Goal: Navigation & Orientation: Find specific page/section

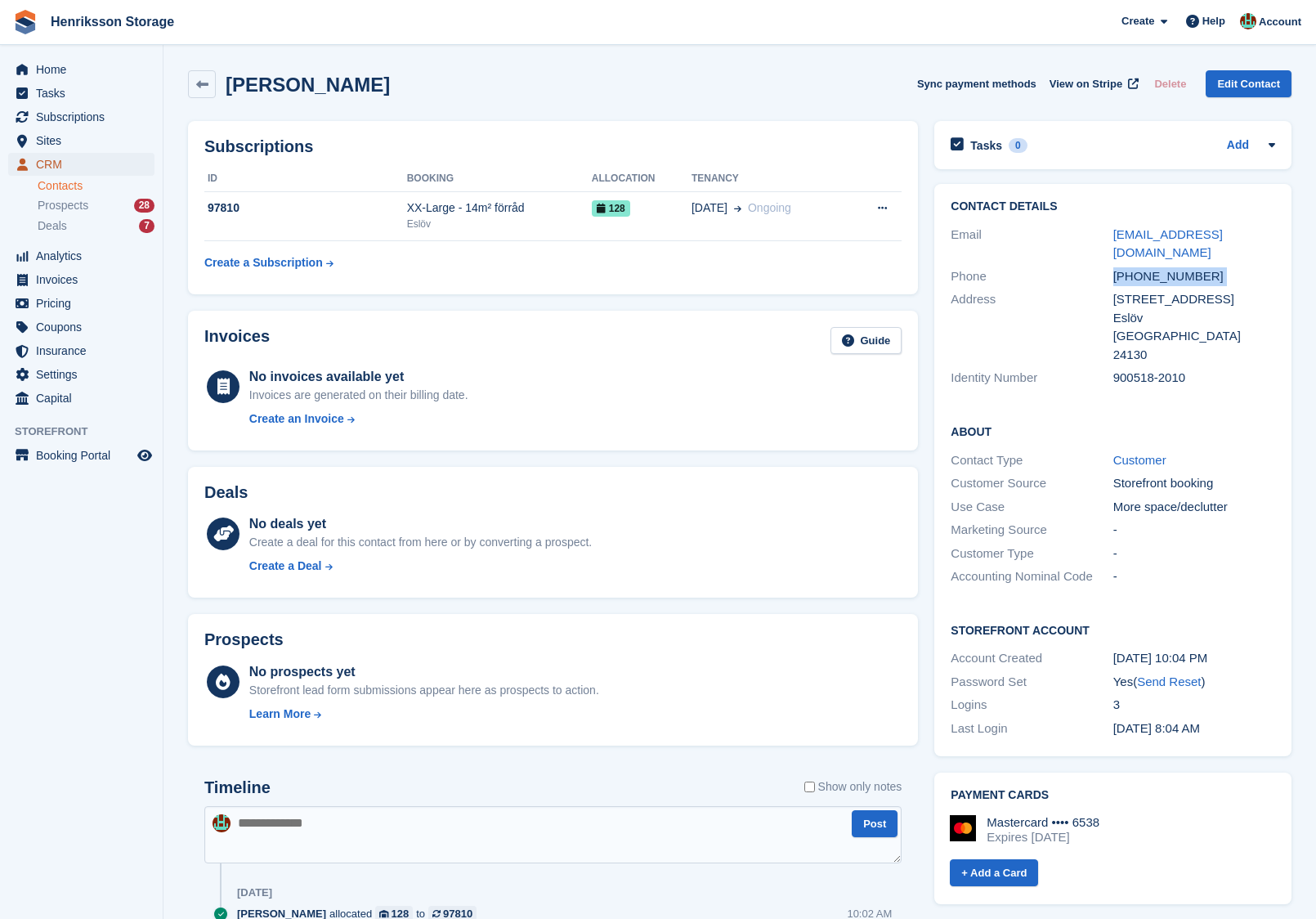
click at [86, 161] on span "CRM" at bounding box center [85, 163] width 98 height 23
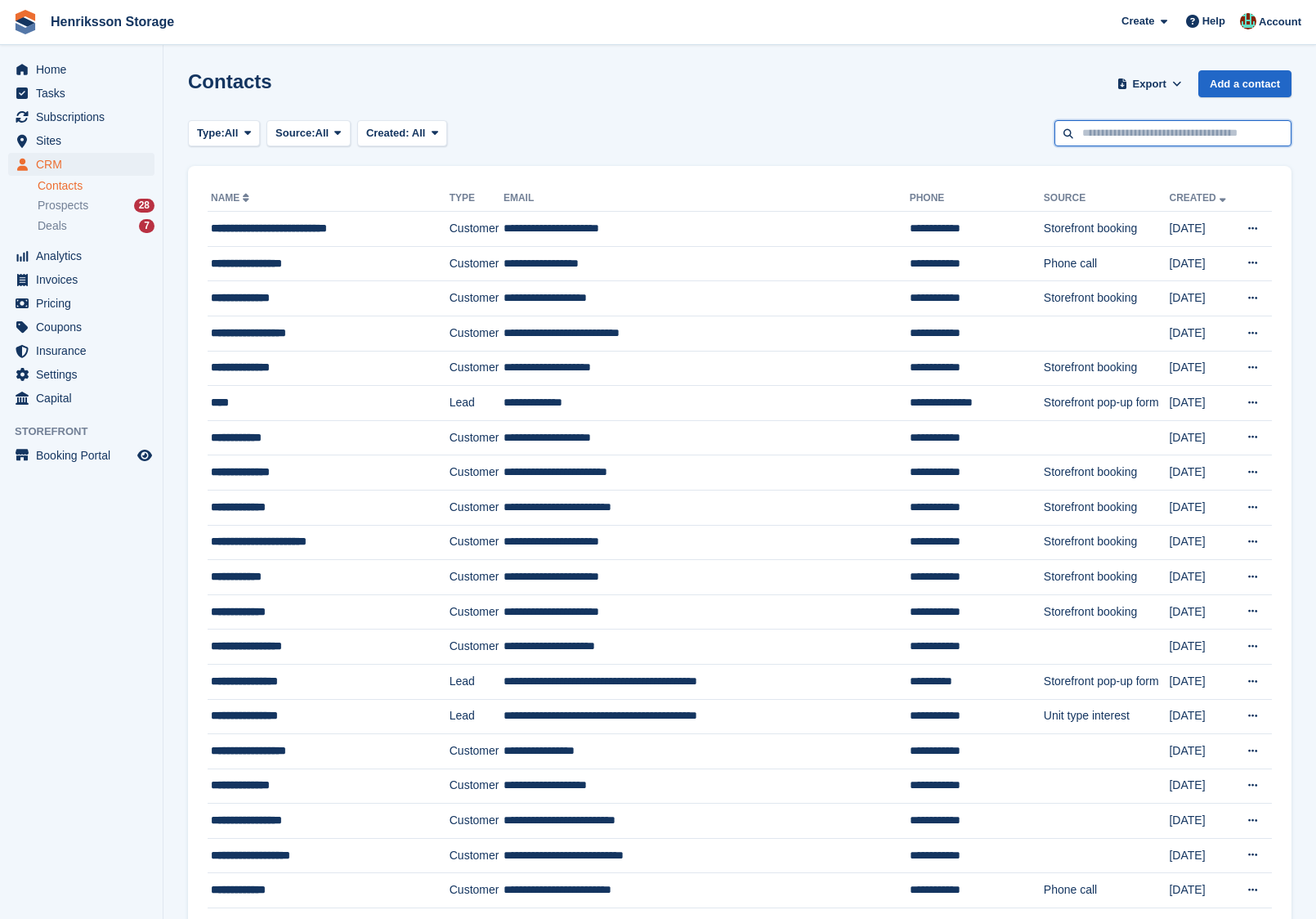
click at [1109, 127] on input "text" at bounding box center [1173, 133] width 237 height 27
paste input "**********"
click at [1087, 129] on input "**********" at bounding box center [1173, 133] width 237 height 27
type input "**********"
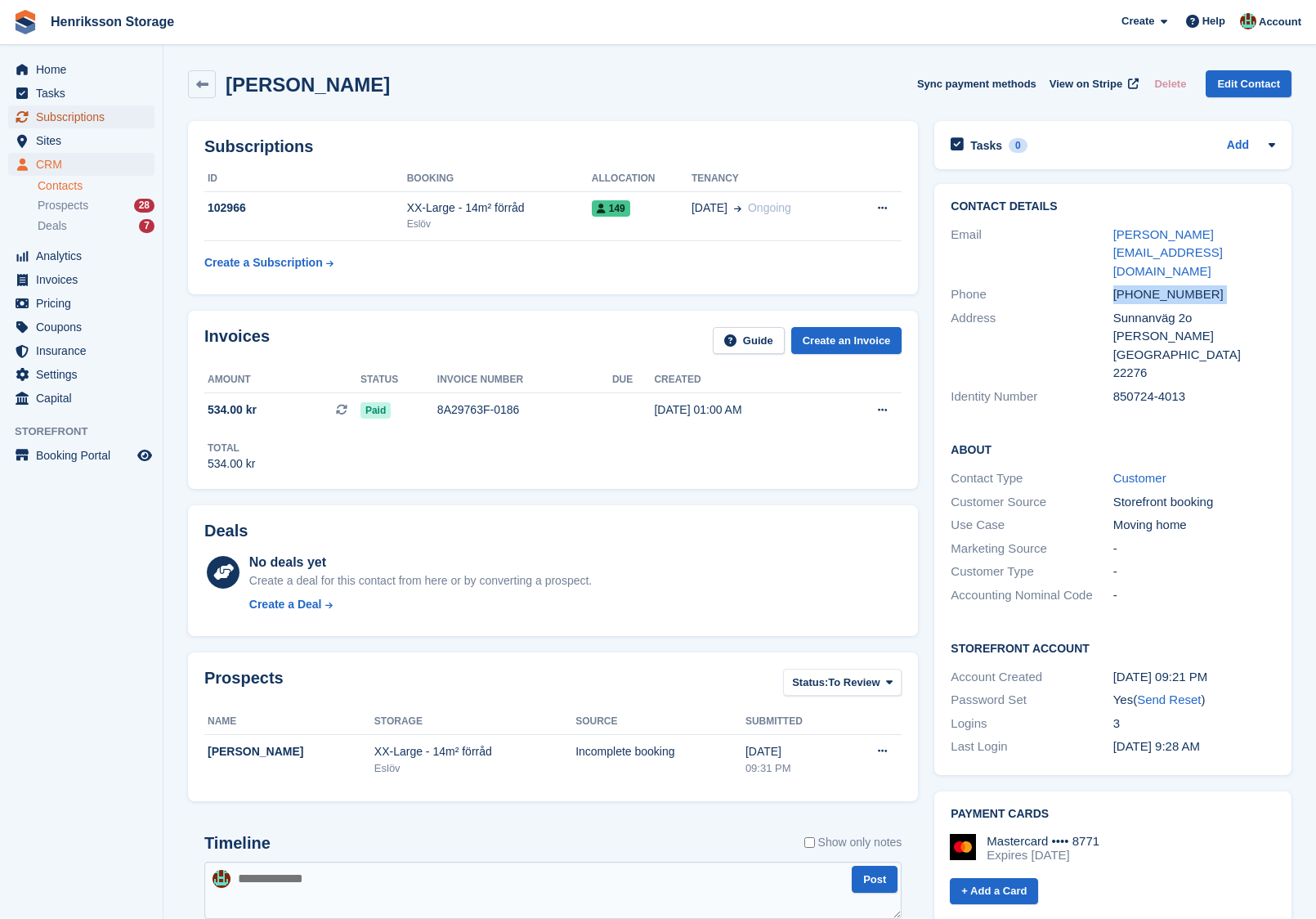
click at [110, 115] on span "Subscriptions" at bounding box center [85, 116] width 98 height 23
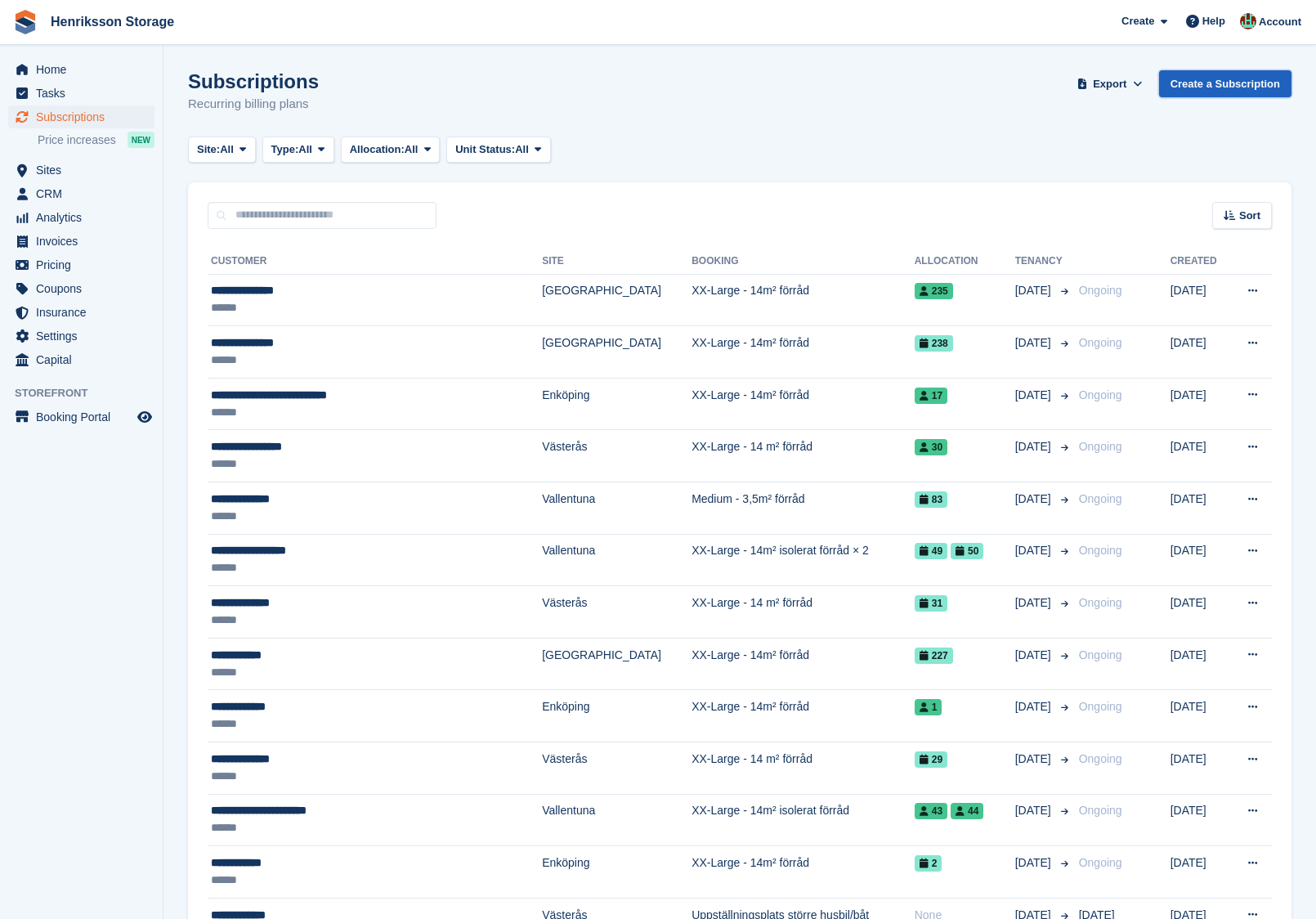
click at [1181, 74] on link "Create a Subscription" at bounding box center [1225, 84] width 133 height 27
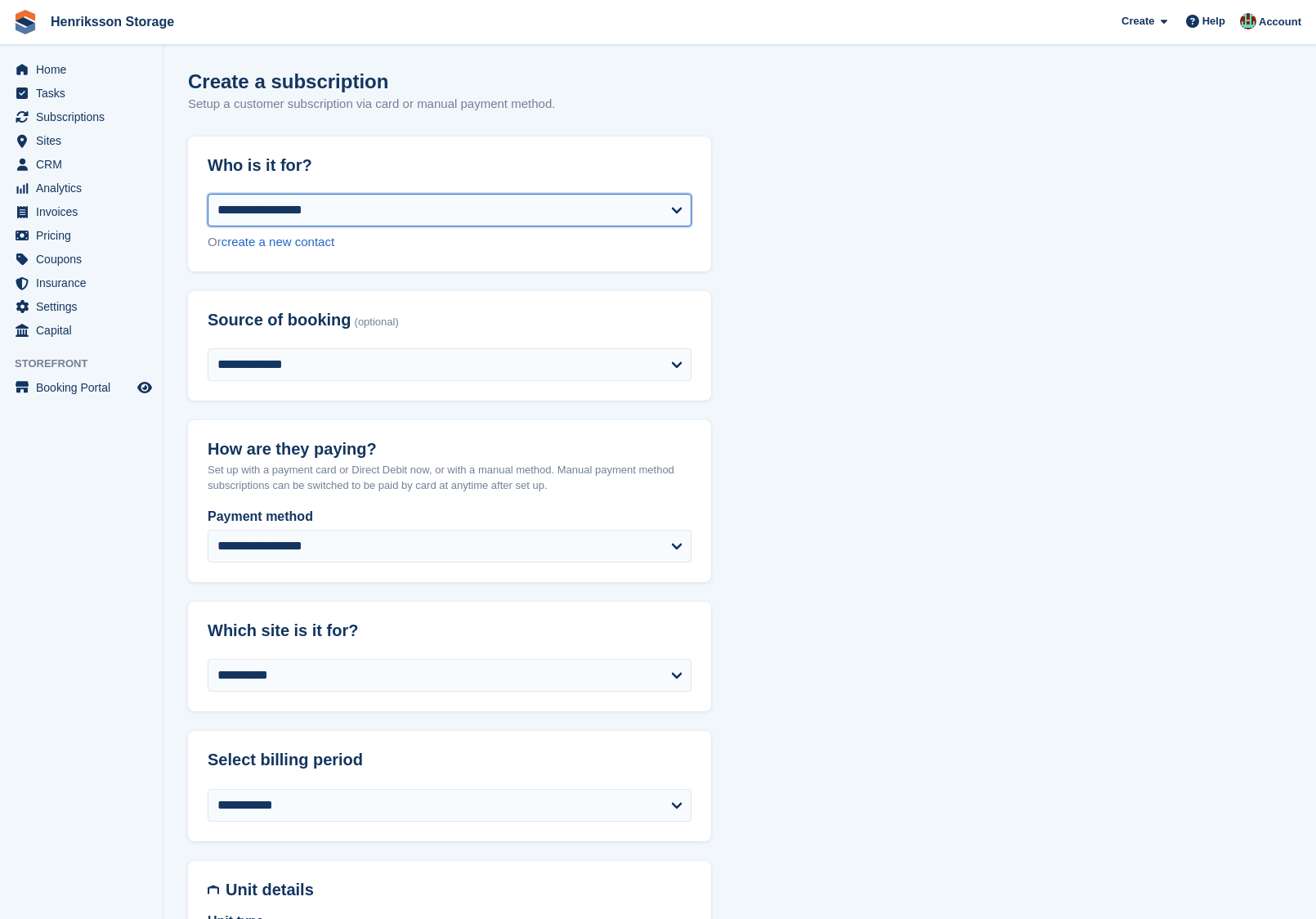
click at [598, 207] on select "**********" at bounding box center [450, 210] width 484 height 33
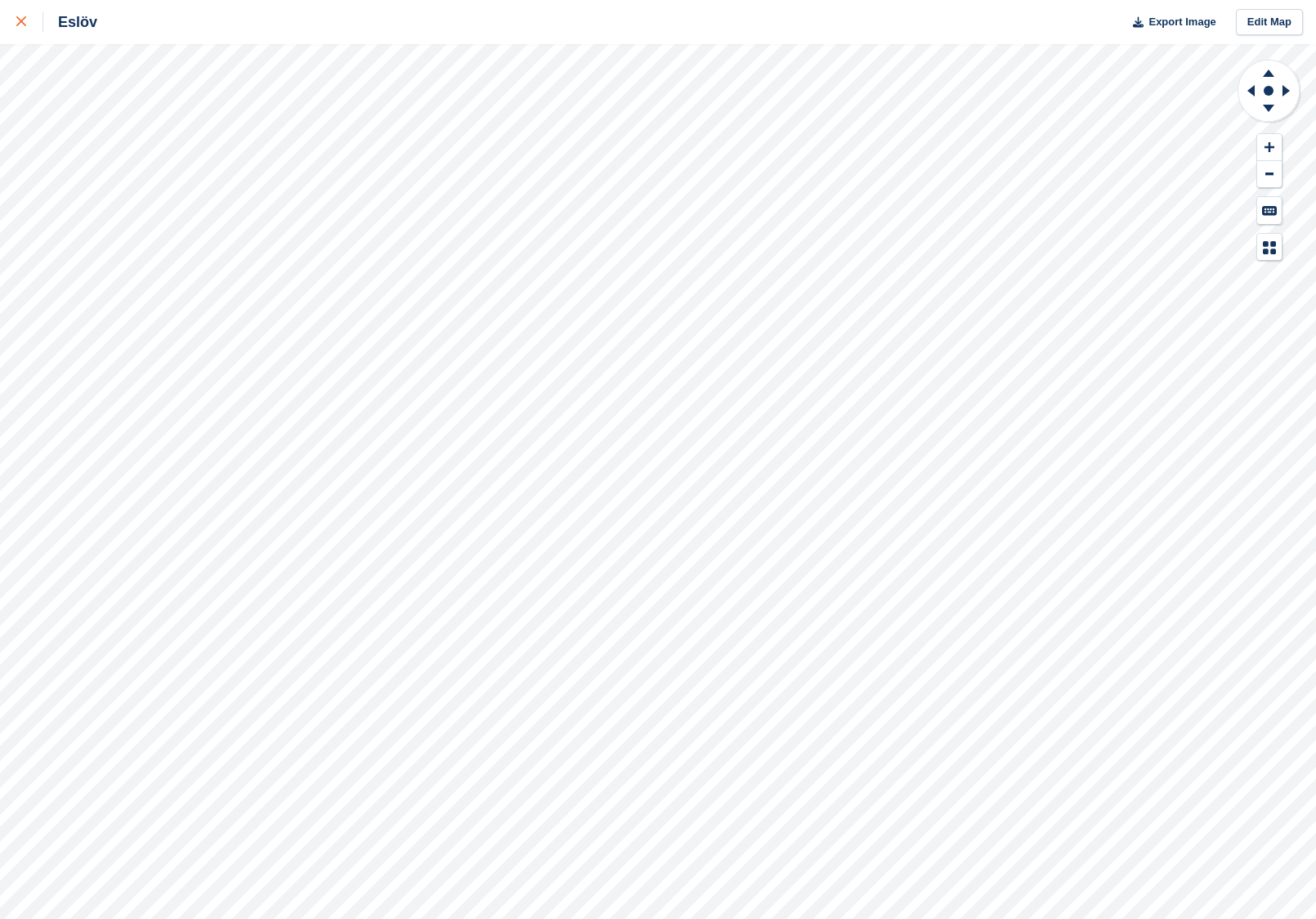
click at [26, 15] on div at bounding box center [30, 23] width 27 height 20
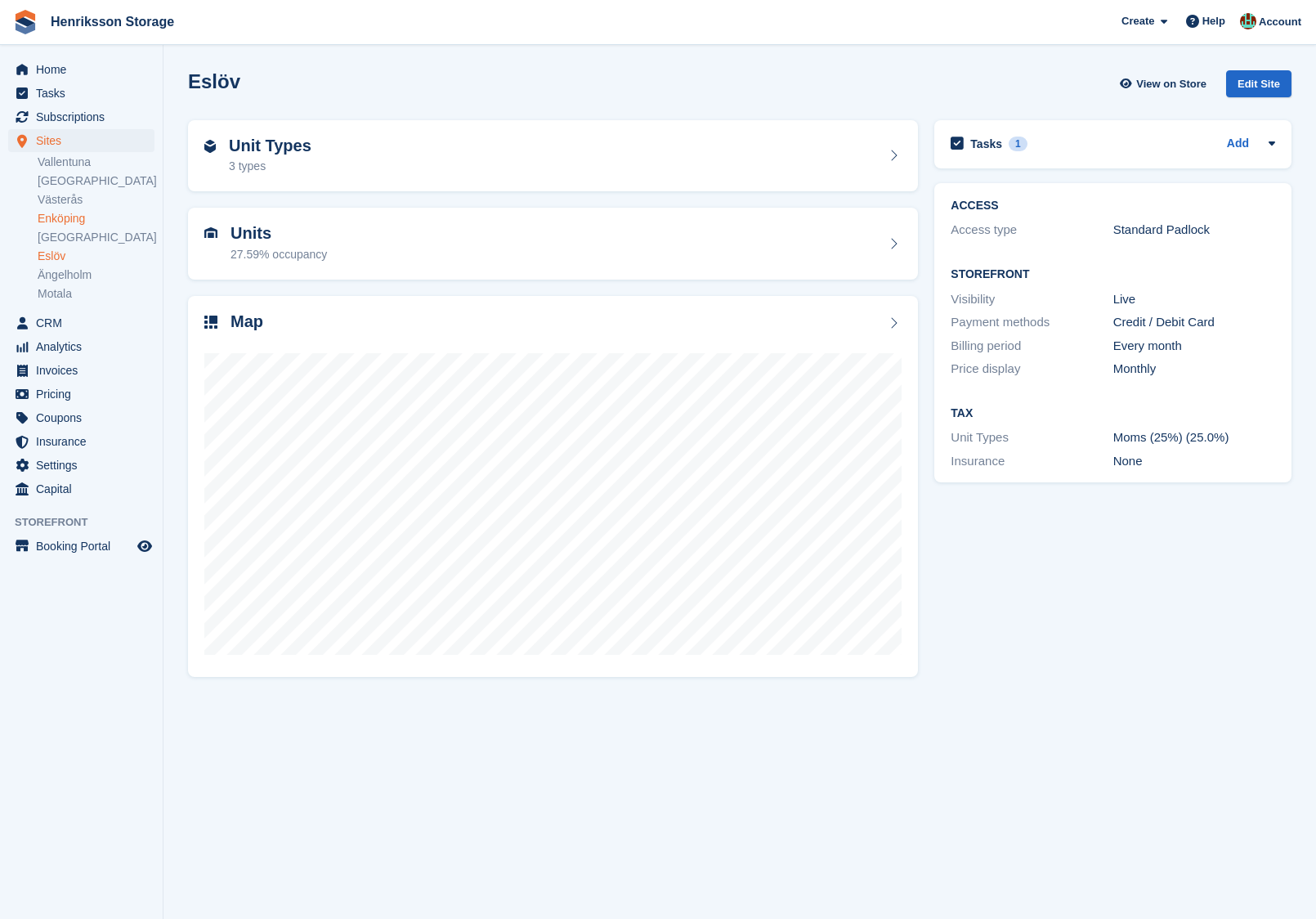
click at [84, 216] on link "Enköping" at bounding box center [95, 218] width 117 height 15
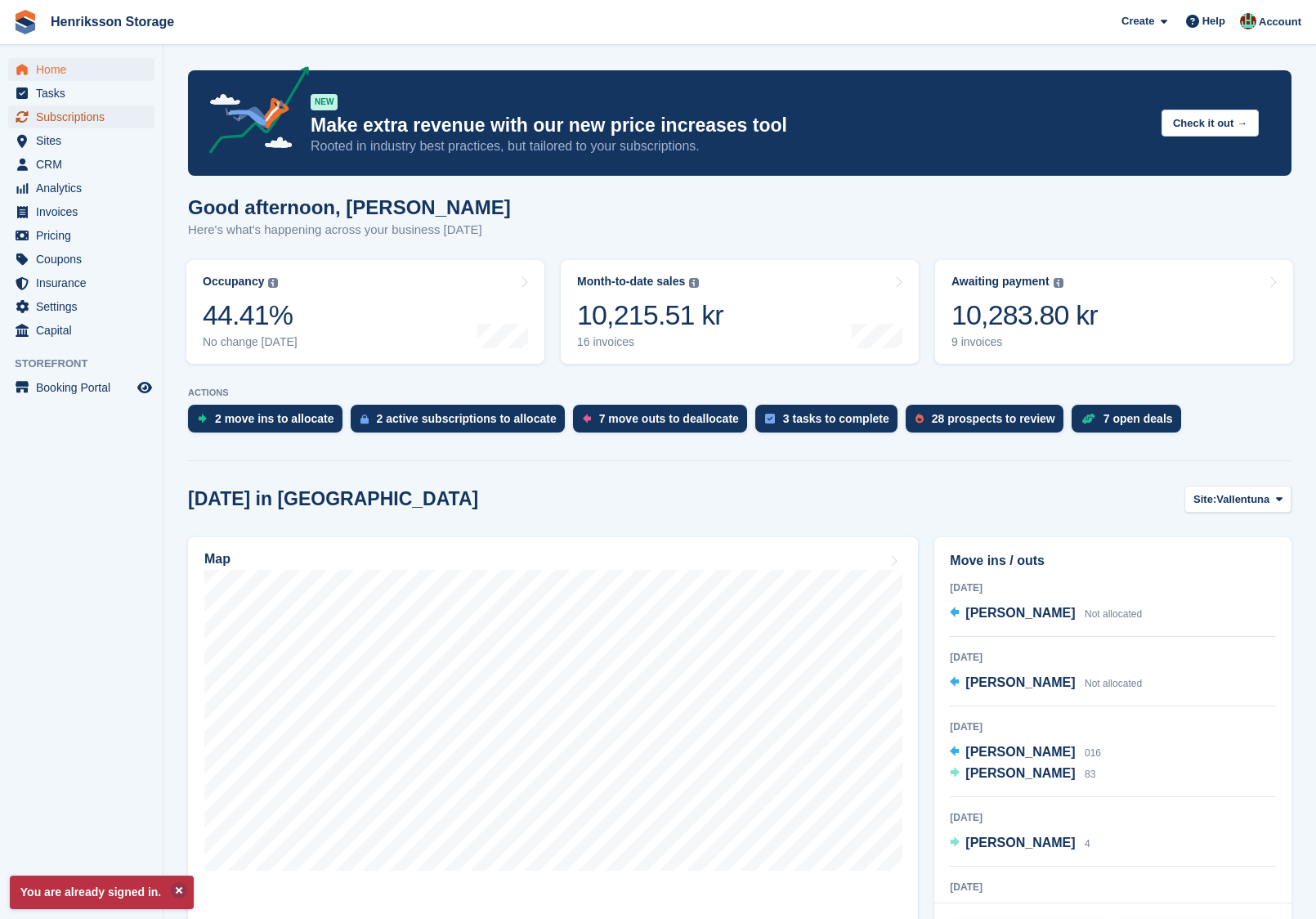
click at [86, 119] on span "Subscriptions" at bounding box center [85, 116] width 98 height 23
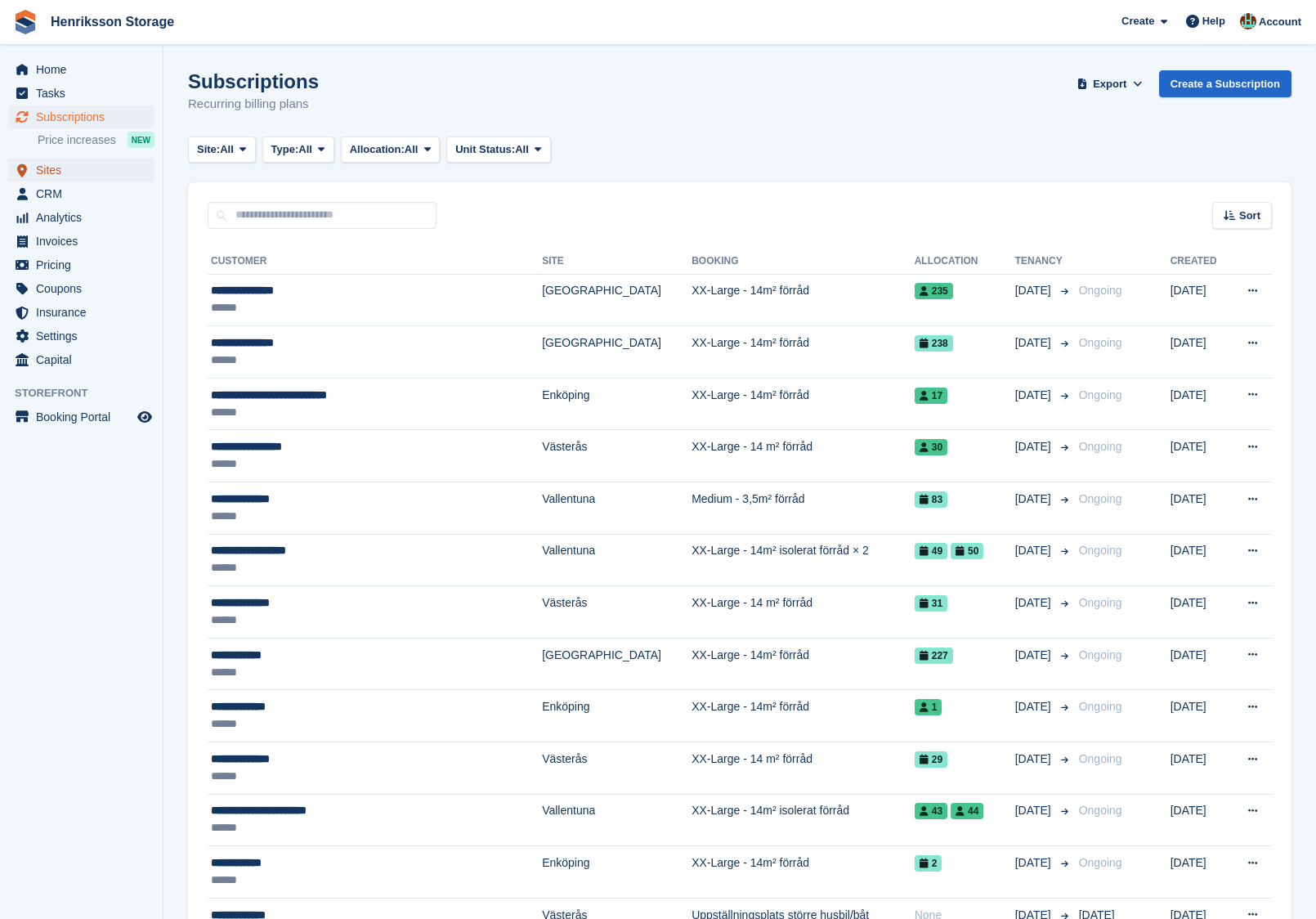
click at [88, 174] on span "Sites" at bounding box center [85, 170] width 98 height 23
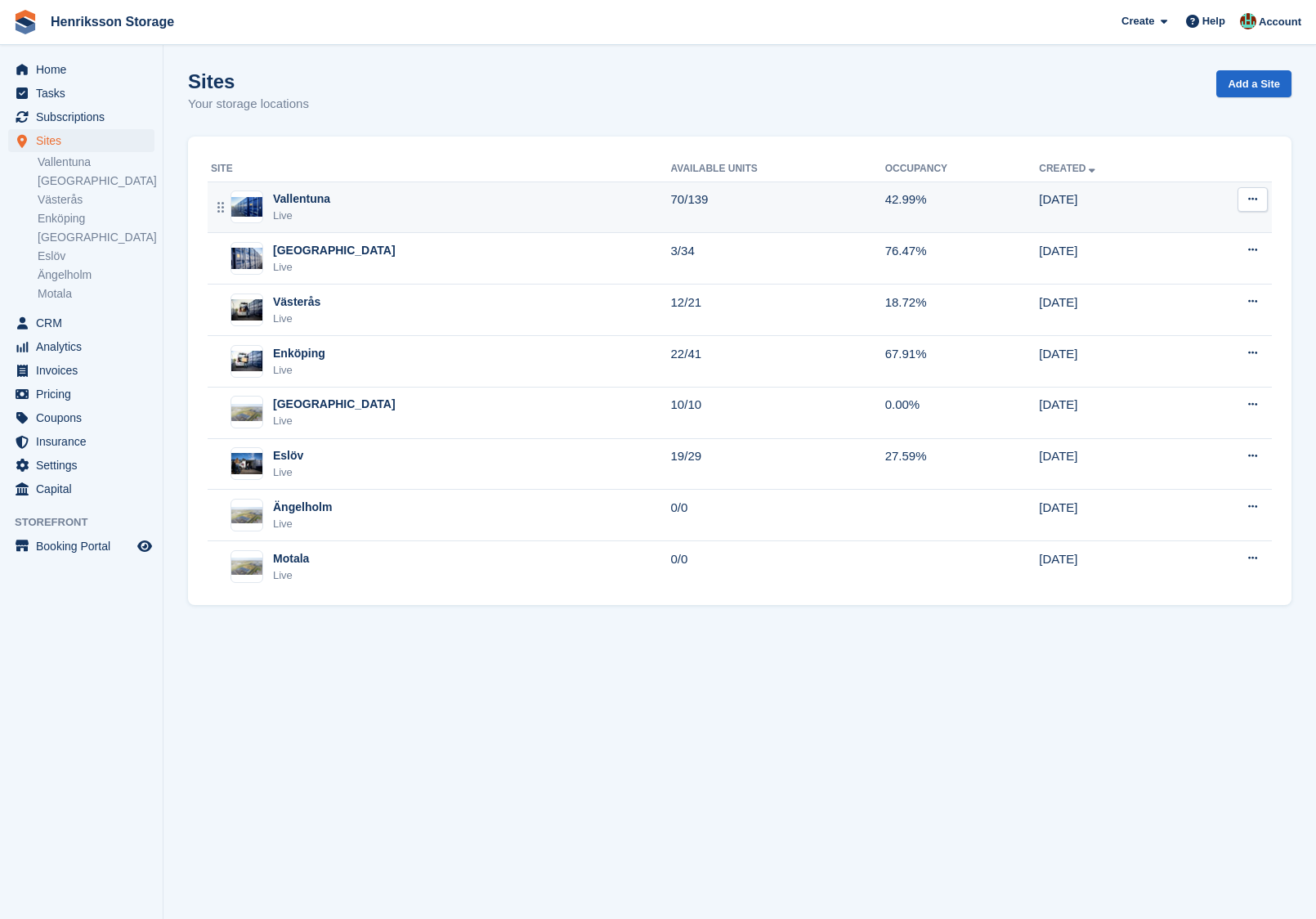
click at [427, 203] on div "Vallentuna Live" at bounding box center [440, 207] width 460 height 34
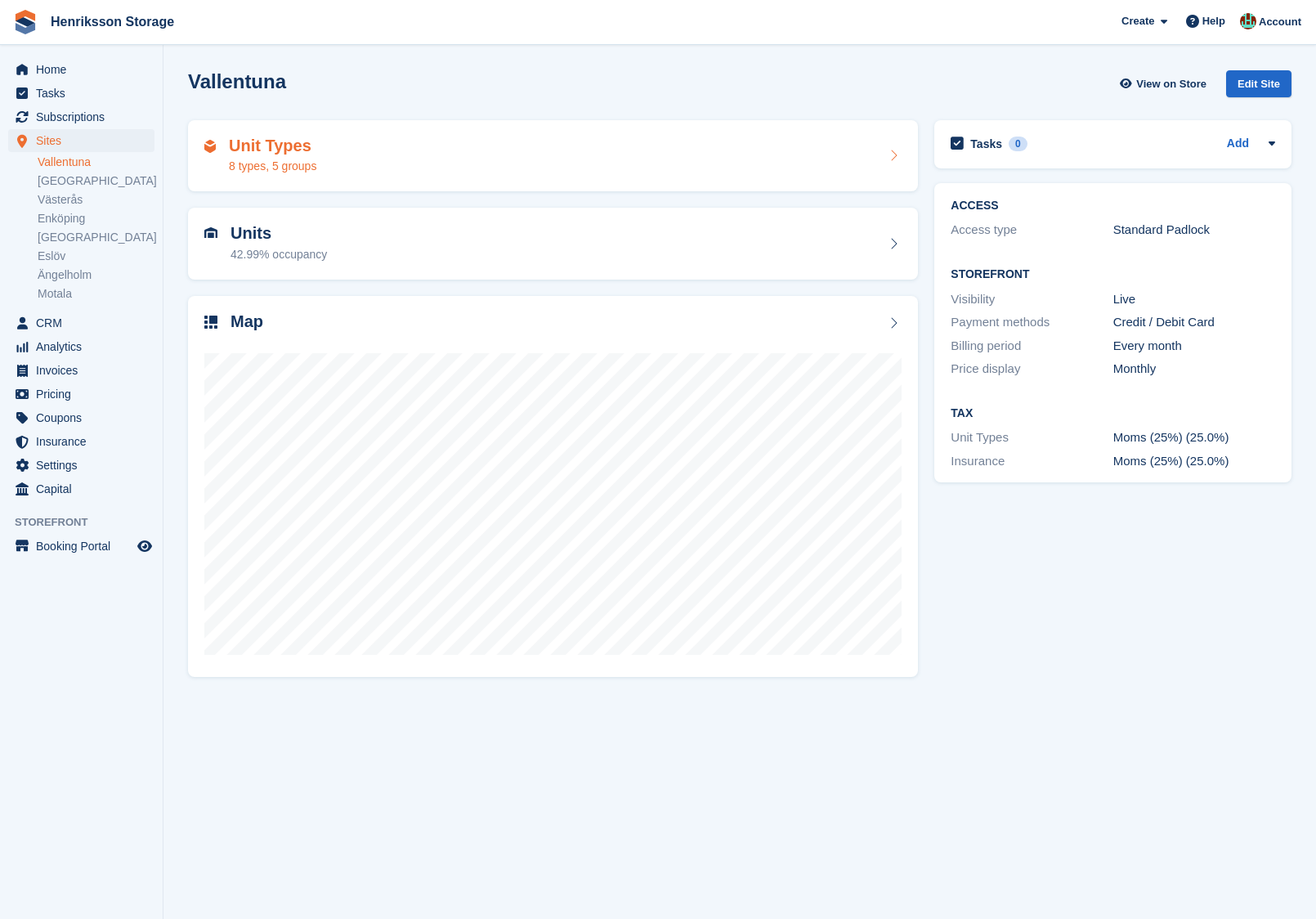
click at [895, 161] on icon at bounding box center [894, 155] width 16 height 13
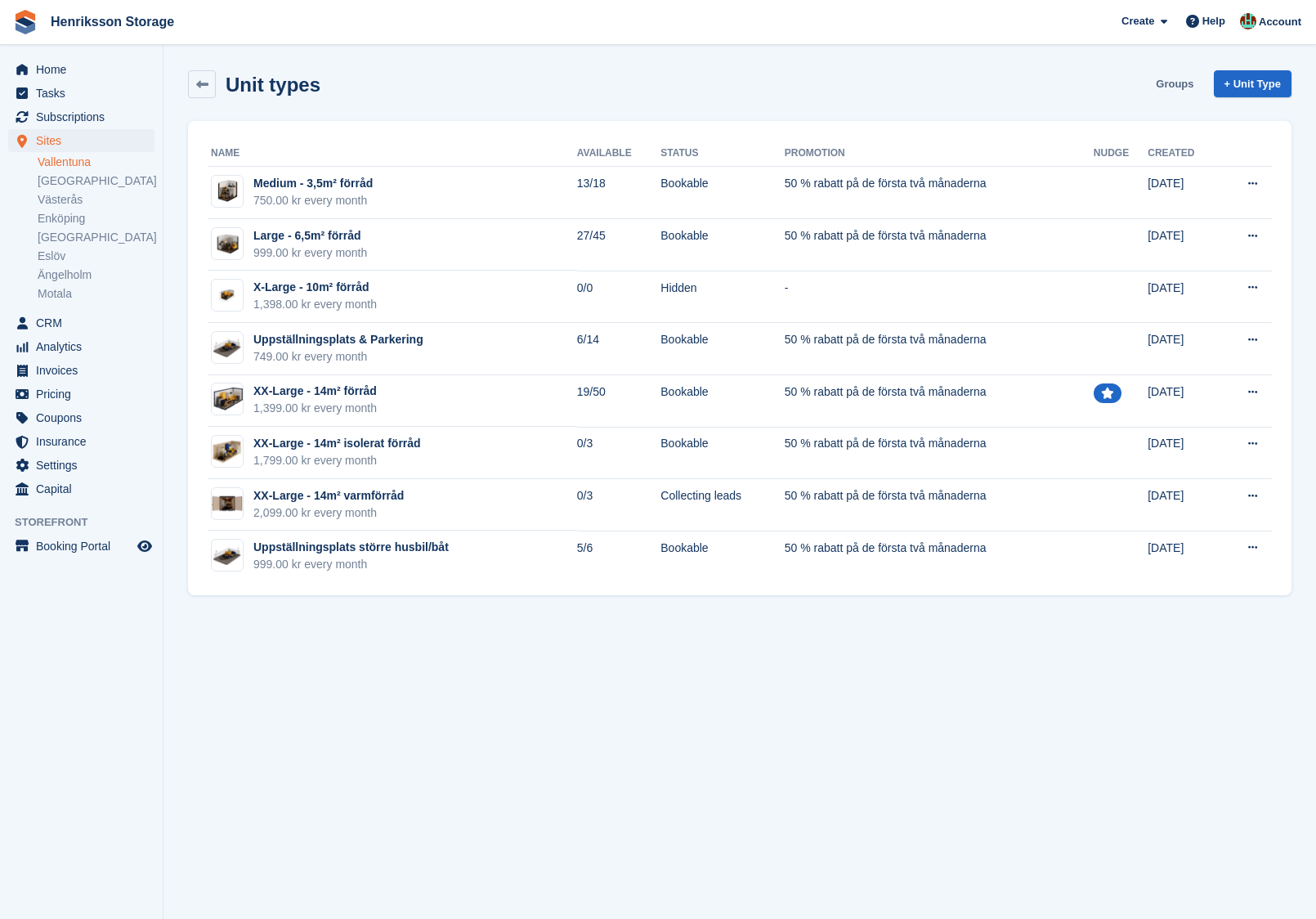
click at [1173, 82] on link "Groups" at bounding box center [1175, 84] width 51 height 27
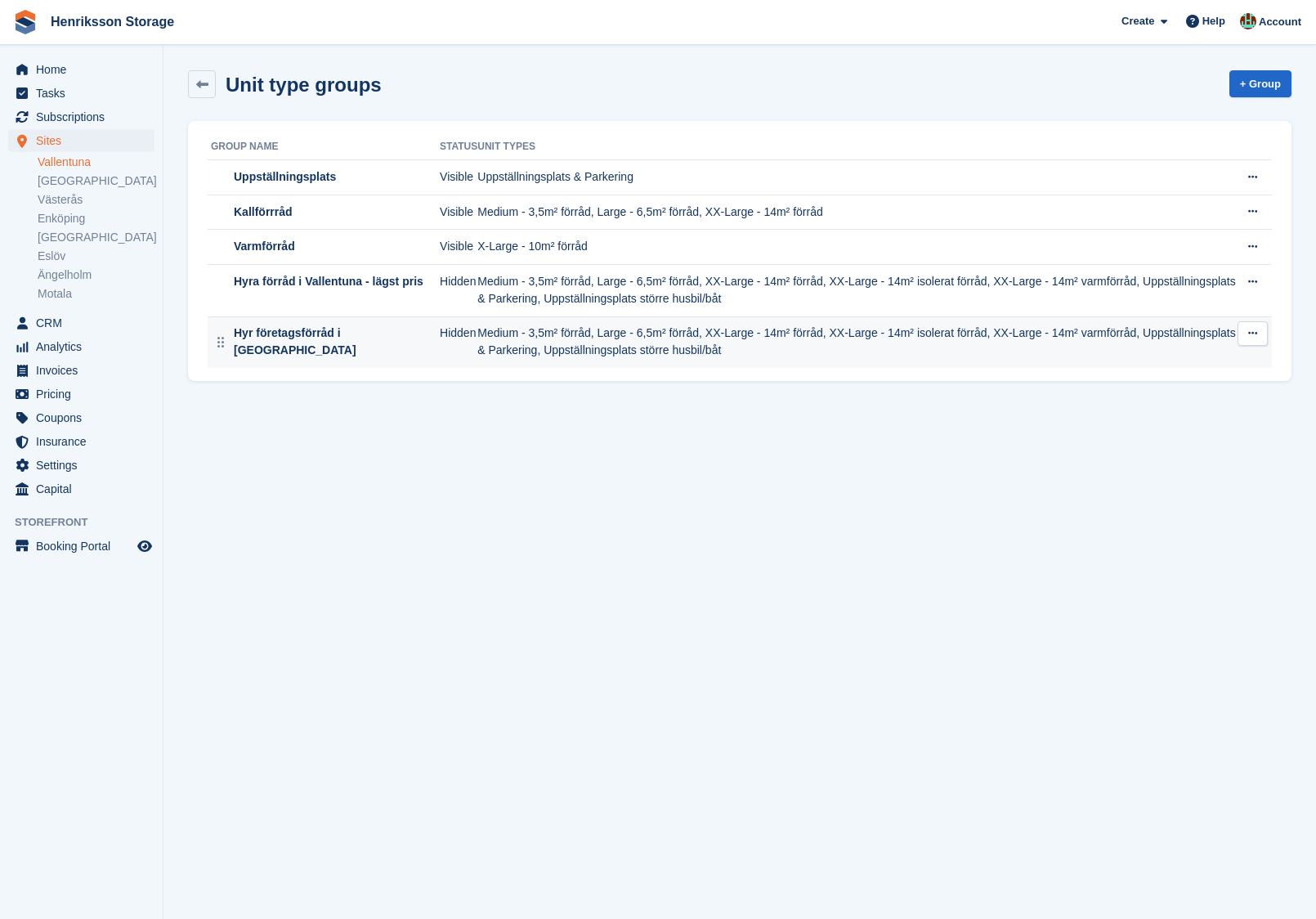
click at [1256, 333] on icon at bounding box center [1252, 333] width 9 height 11
click at [1192, 381] on p "View on Store" at bounding box center [1189, 386] width 143 height 21
click at [360, 341] on div "Hyr företagsförråd i [GEOGRAPHIC_DATA]" at bounding box center [333, 341] width 206 height 35
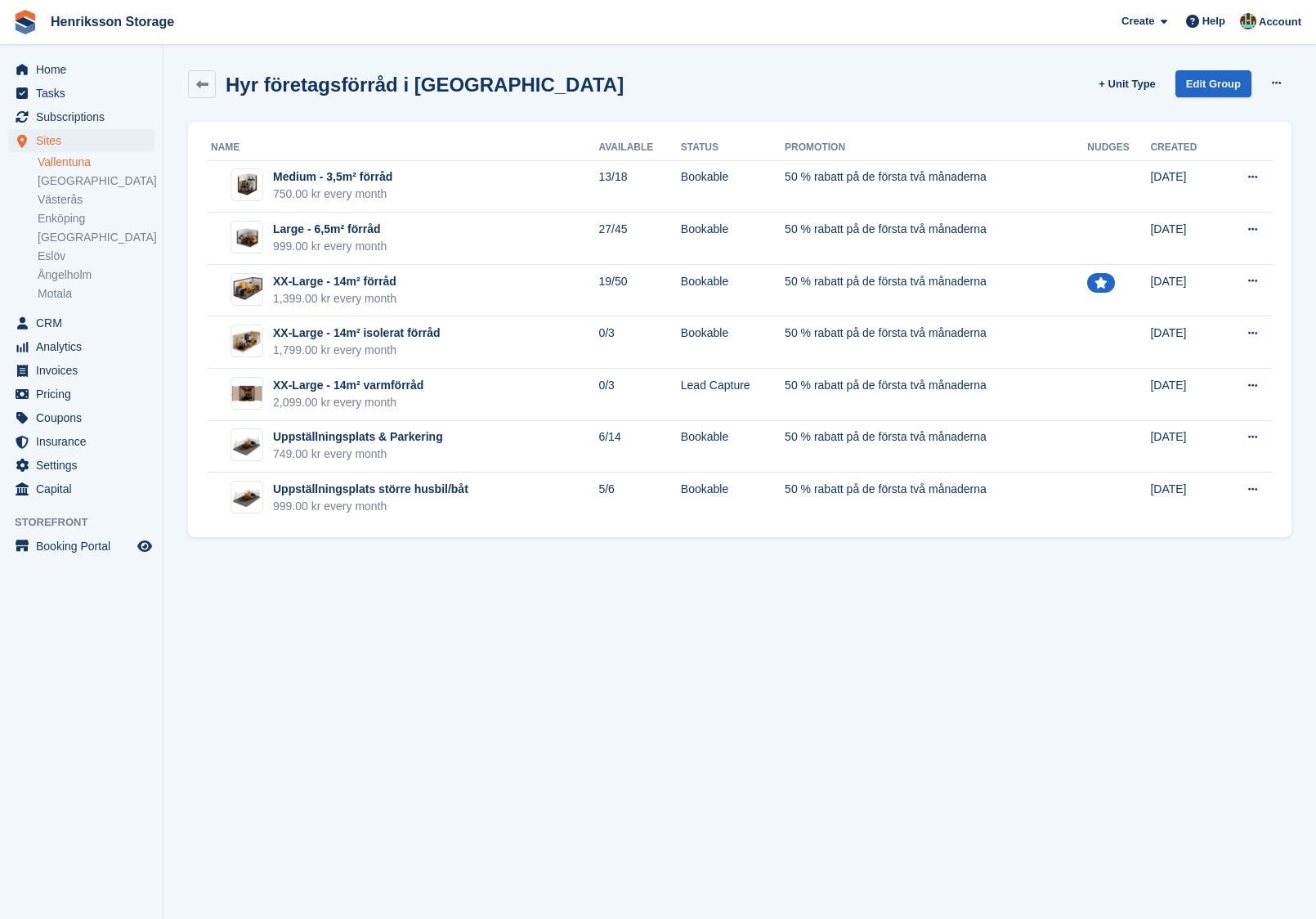
click at [1261, 84] on div "+ Unit Type Edit Group View on store Delete group" at bounding box center [1192, 93] width 200 height 46
click at [1267, 84] on button at bounding box center [1276, 83] width 30 height 25
click at [1242, 111] on p "View on store" at bounding box center [1212, 114] width 143 height 21
